Goal: Task Accomplishment & Management: Use online tool/utility

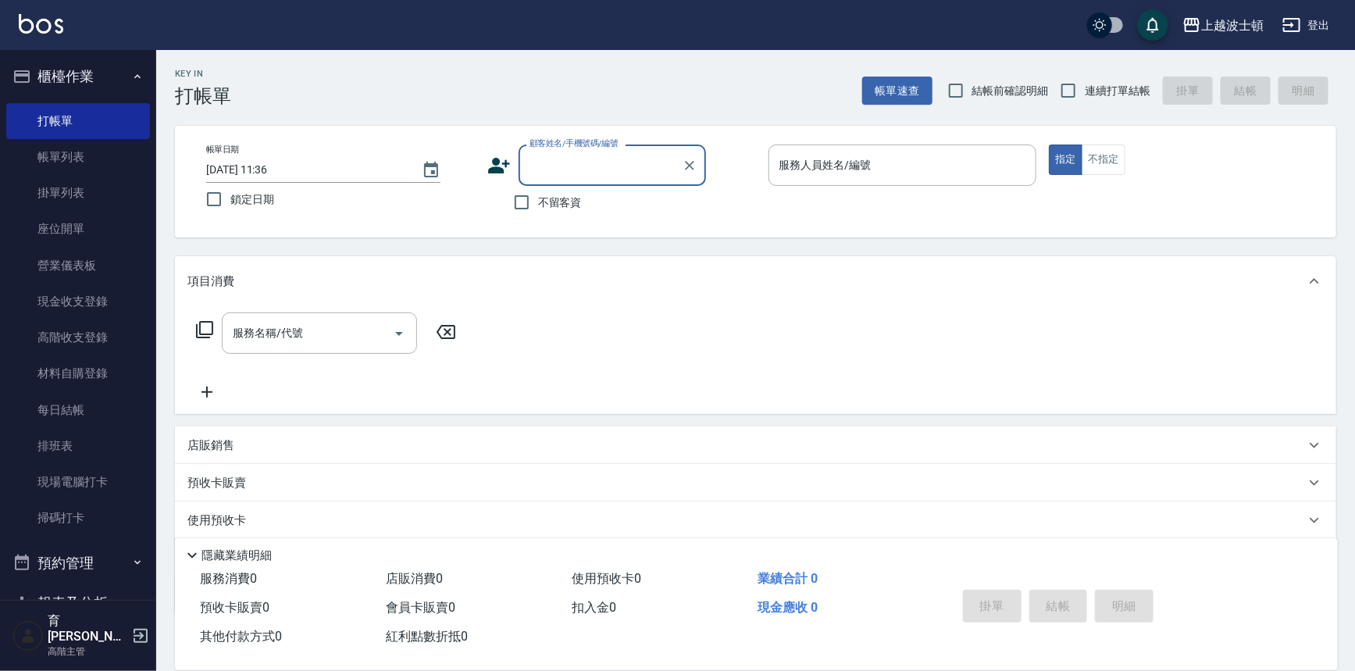
click at [524, 179] on div "顧客姓名/手機號碼/編號" at bounding box center [611, 164] width 187 height 41
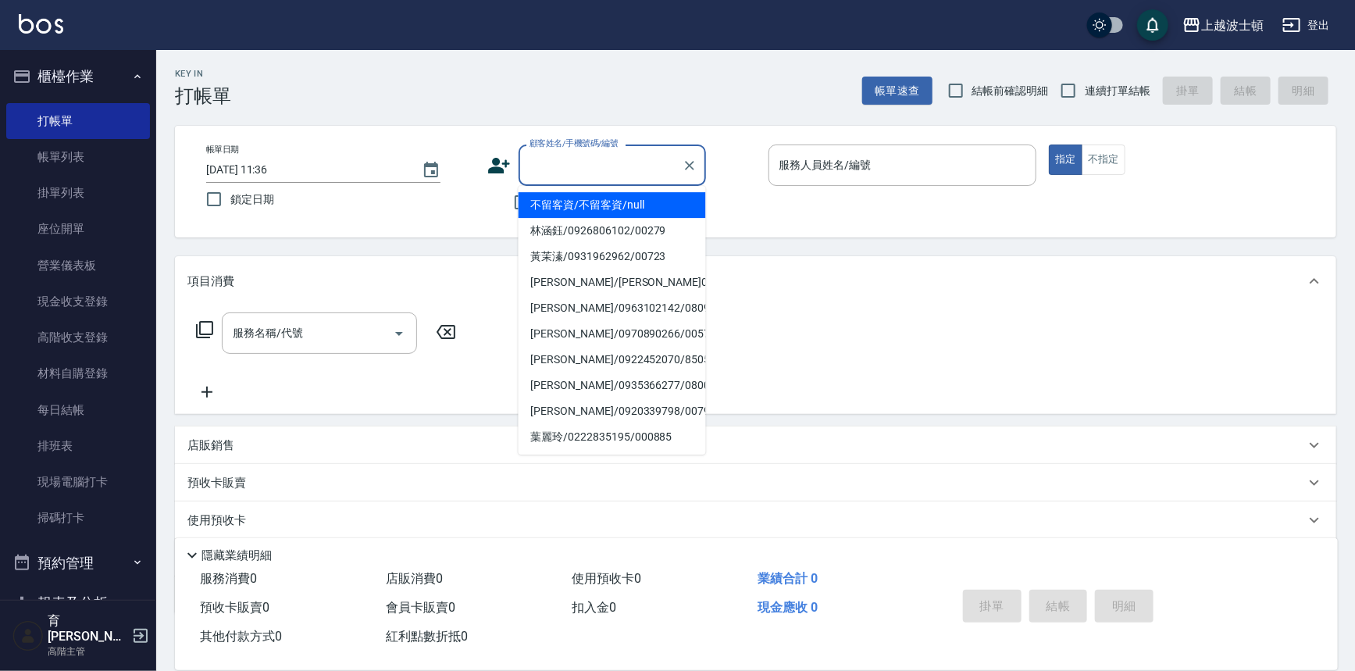
click at [454, 198] on label "鎖定日期" at bounding box center [330, 199] width 265 height 33
click at [230, 198] on input "鎖定日期" at bounding box center [214, 199] width 33 height 33
checkbox input "true"
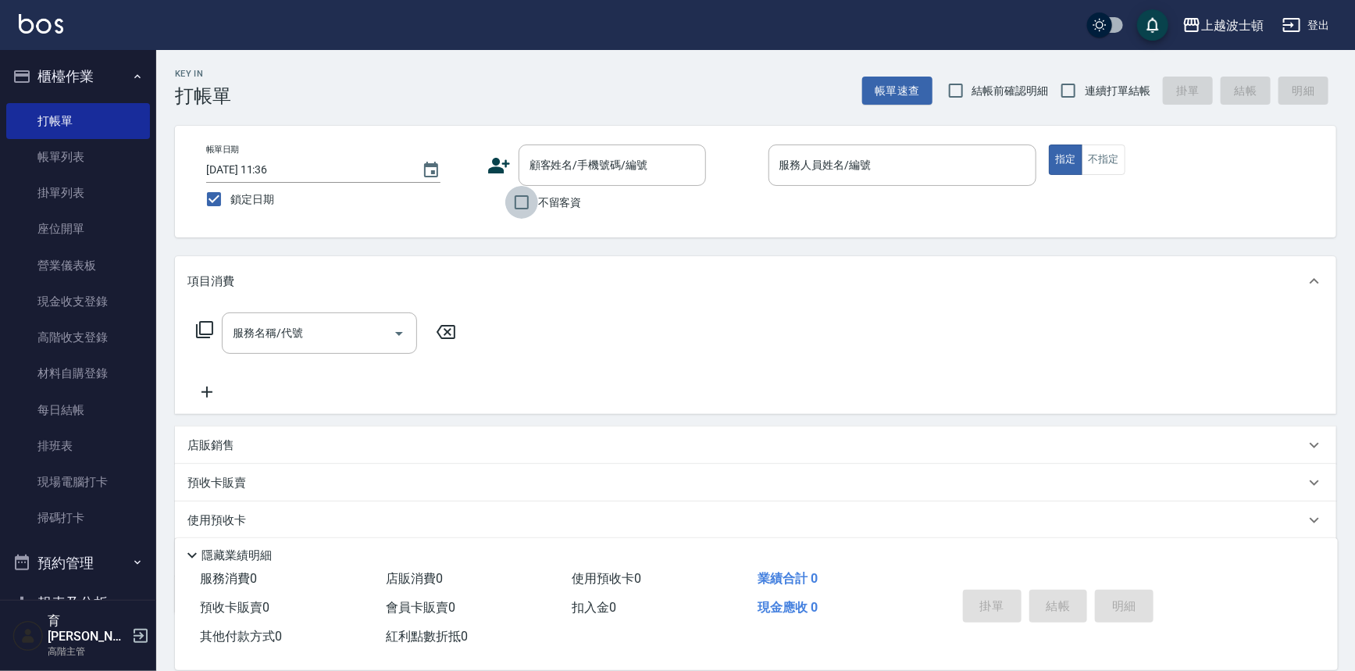
drag, startPoint x: 526, startPoint y: 208, endPoint x: 554, endPoint y: 210, distance: 27.4
click at [526, 208] on input "不留客資" at bounding box center [521, 202] width 33 height 33
checkbox input "true"
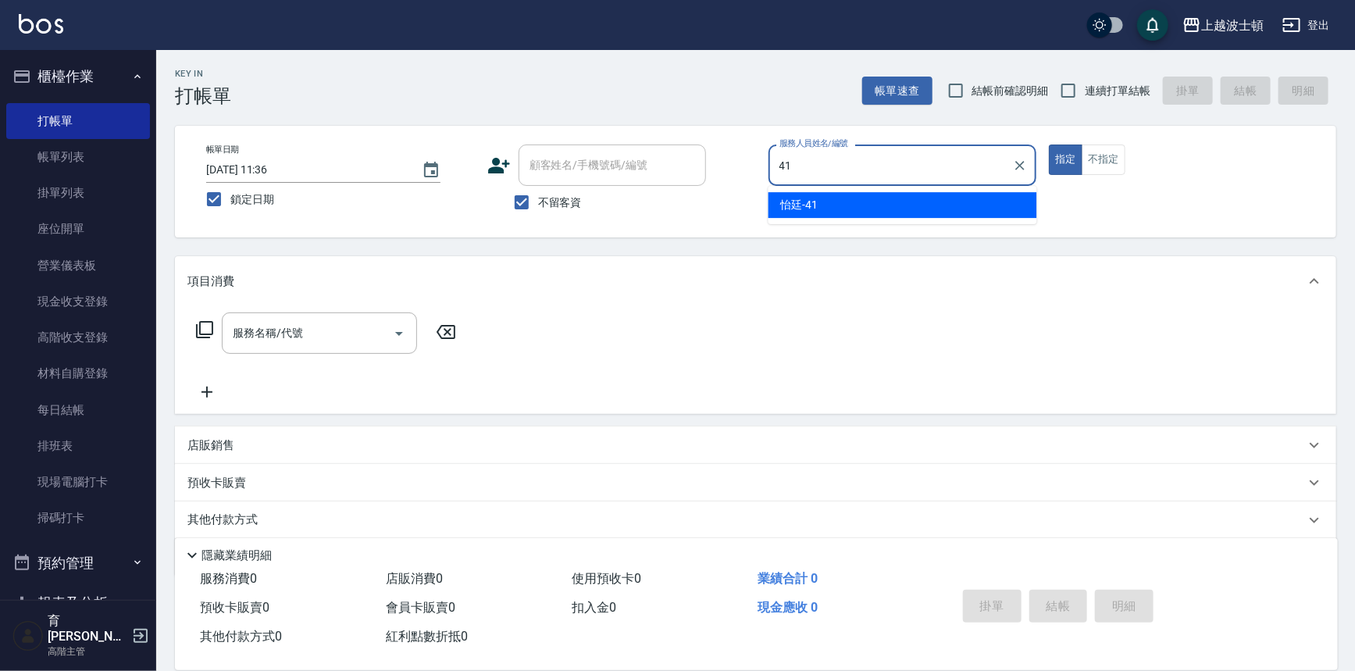
type input "怡廷-41"
type button "true"
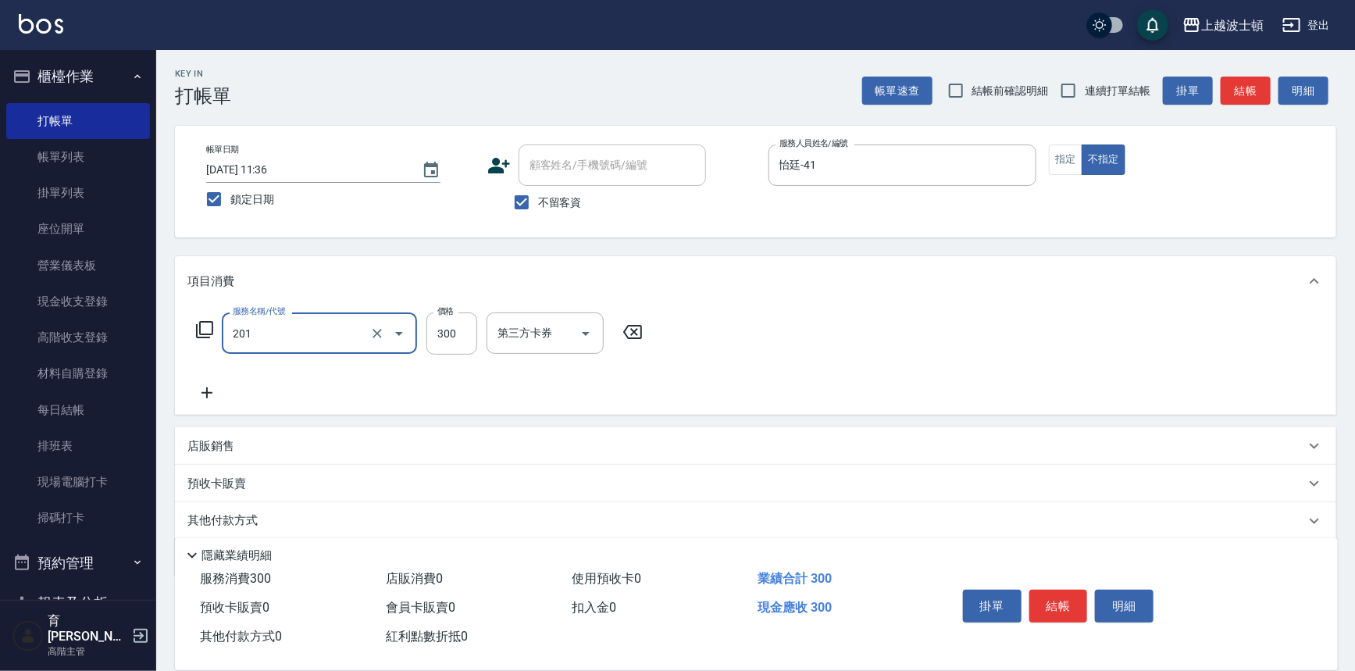
type input "洗髮(201)"
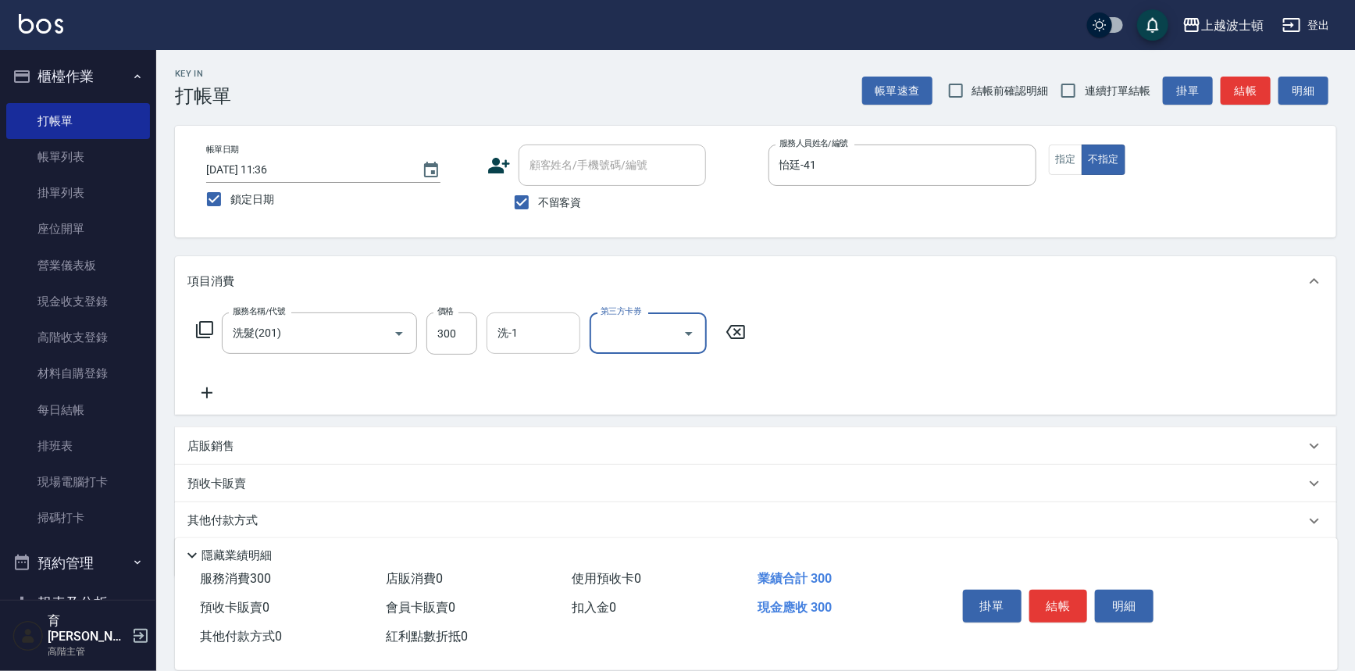
click at [519, 339] on input "洗-1" at bounding box center [534, 332] width 80 height 27
type input "怡廷-41"
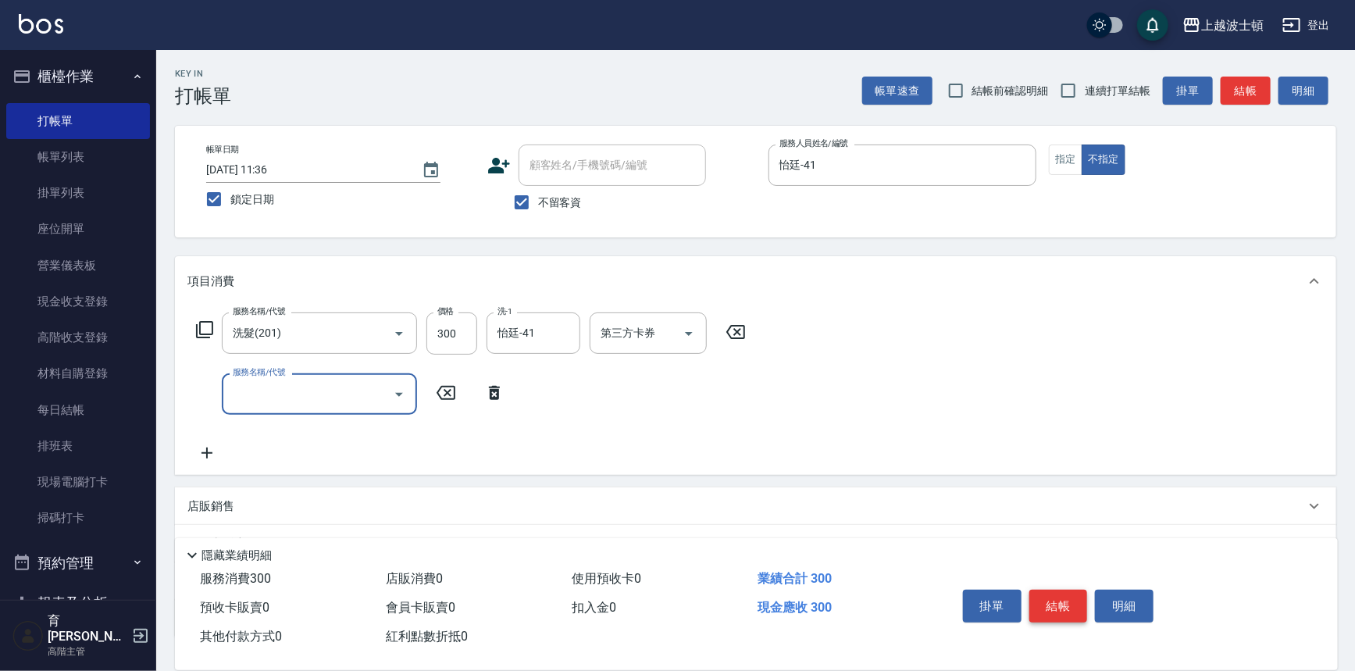
click at [1070, 608] on button "結帳" at bounding box center [1058, 606] width 59 height 33
